Goal: Navigation & Orientation: Go to known website

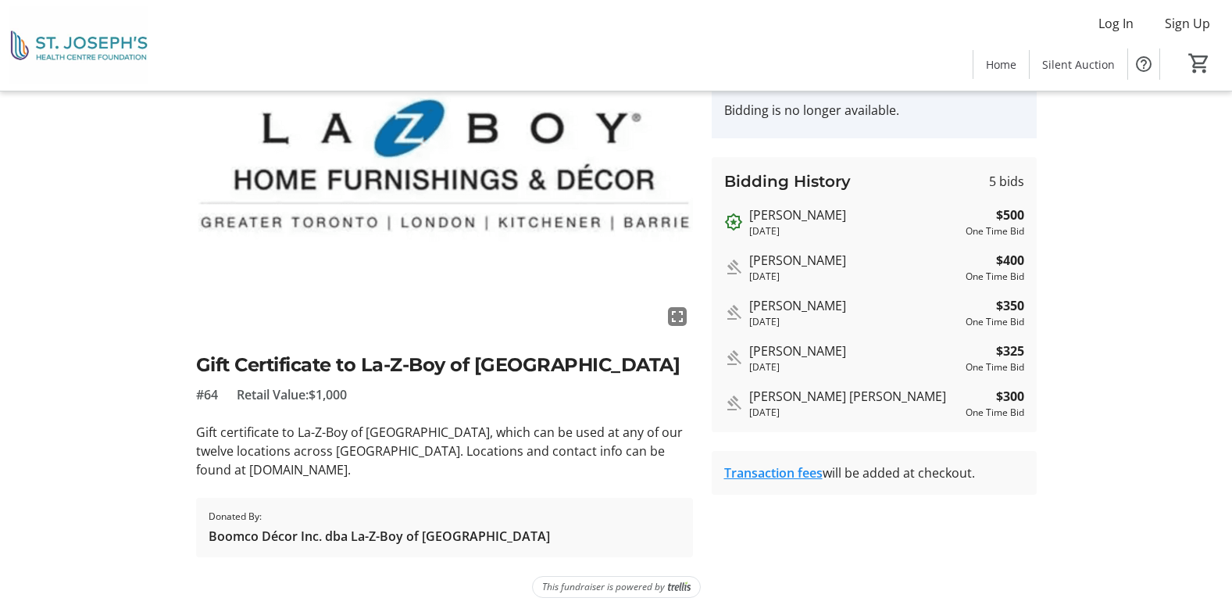
scroll to position [107, 0]
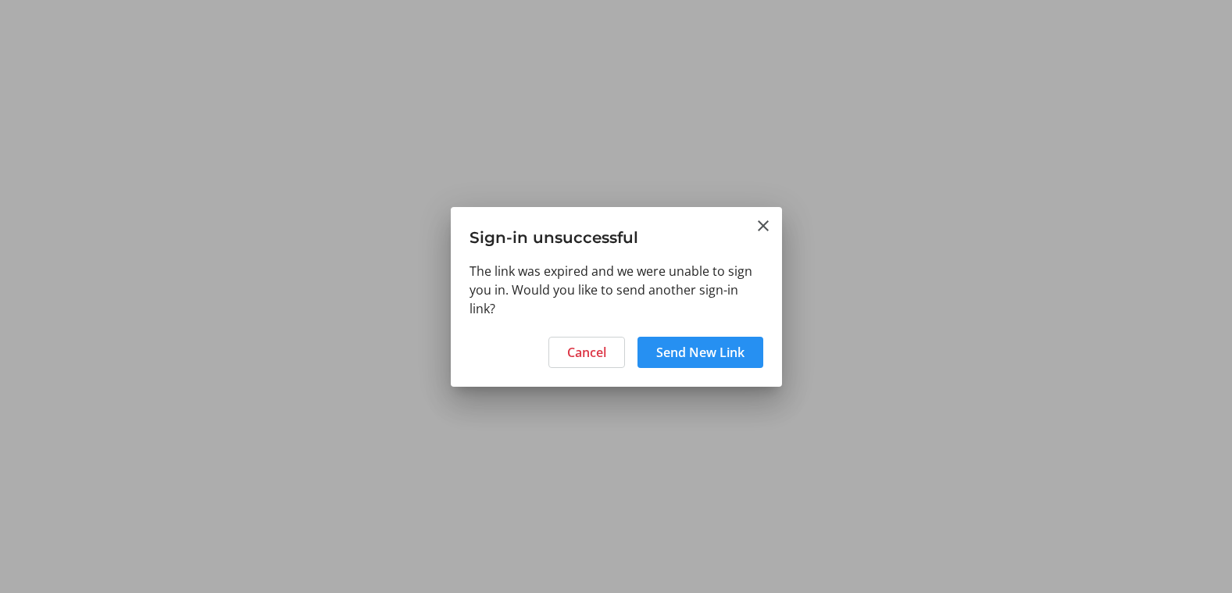
click at [708, 366] on span at bounding box center [700, 352] width 126 height 37
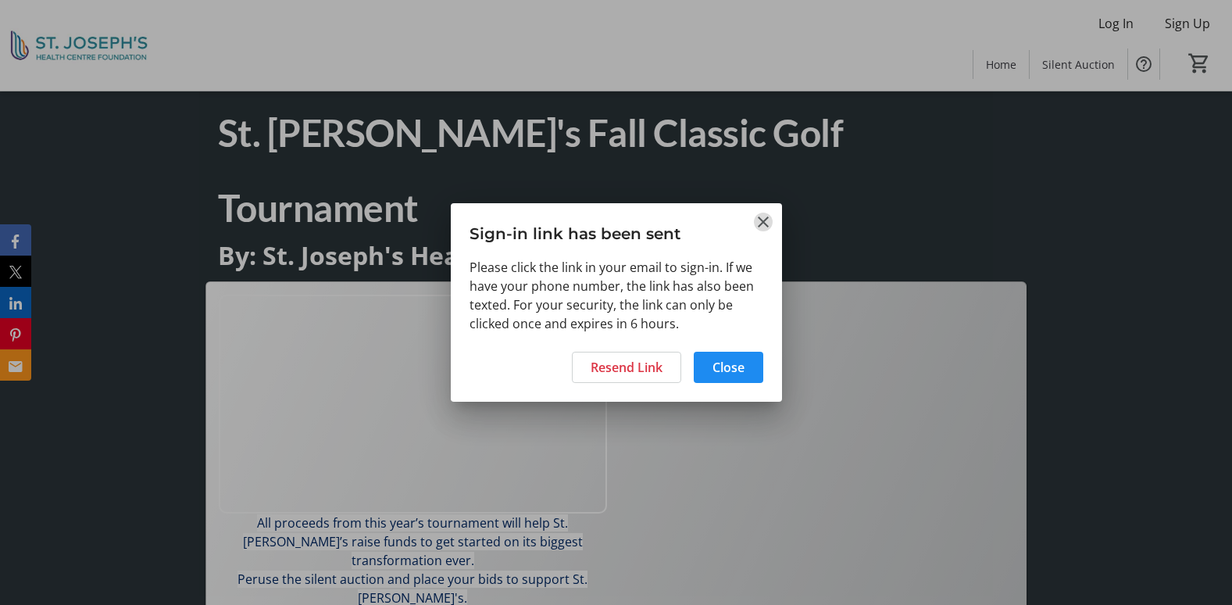
click at [766, 223] on mat-icon "Close" at bounding box center [763, 221] width 19 height 19
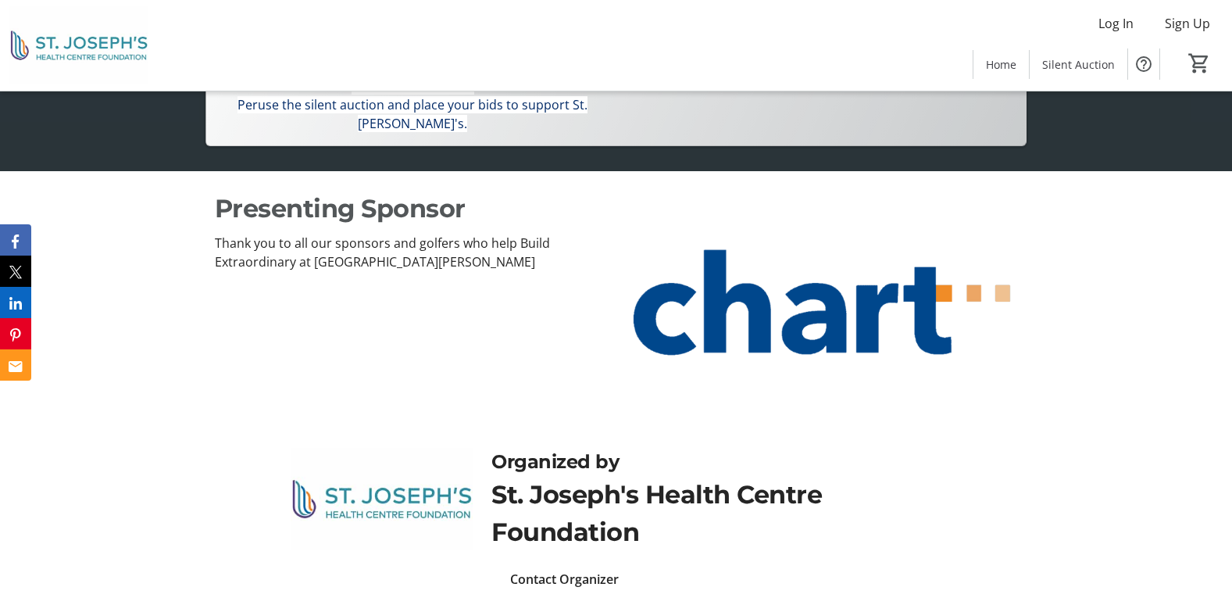
scroll to position [483, 0]
